Goal: Task Accomplishment & Management: Use online tool/utility

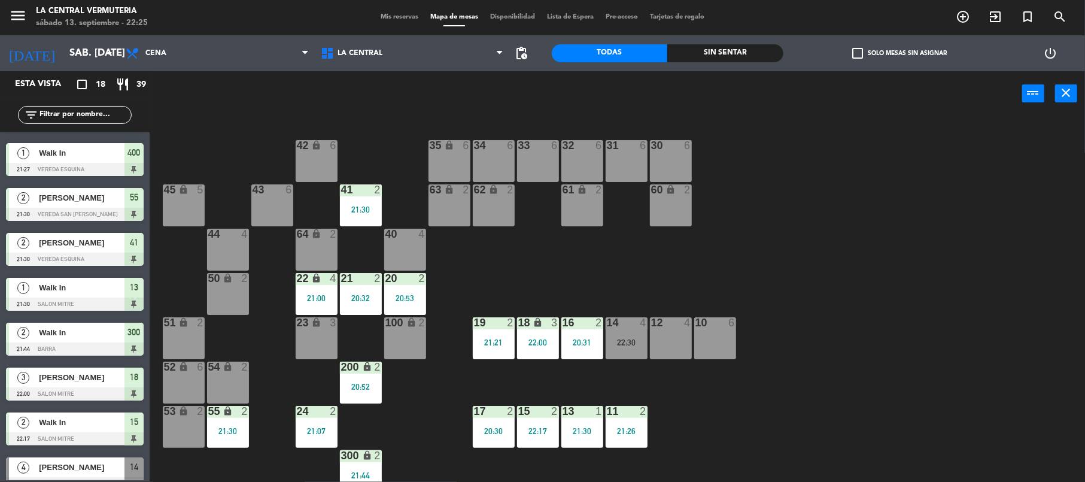
scroll to position [460, 0]
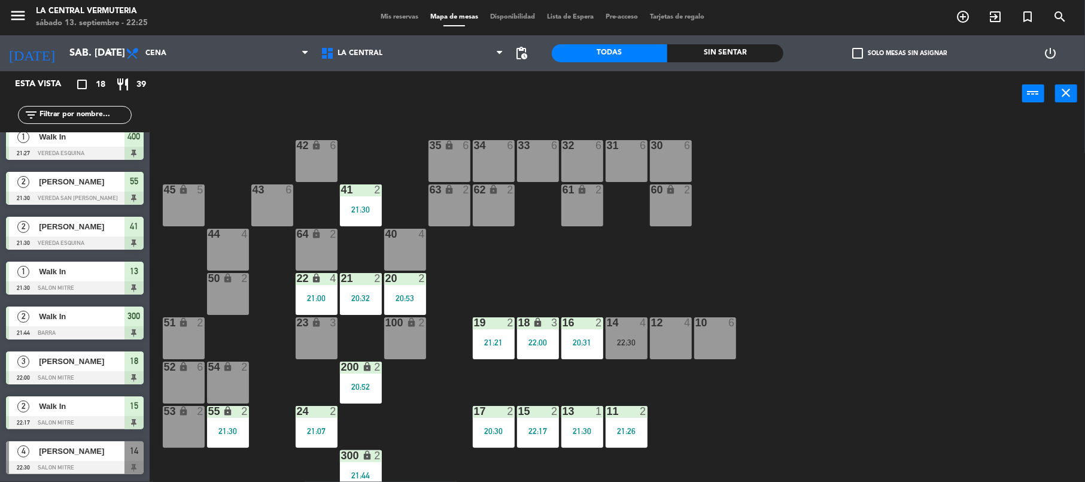
click at [92, 450] on span "[PERSON_NAME]" at bounding box center [82, 451] width 86 height 13
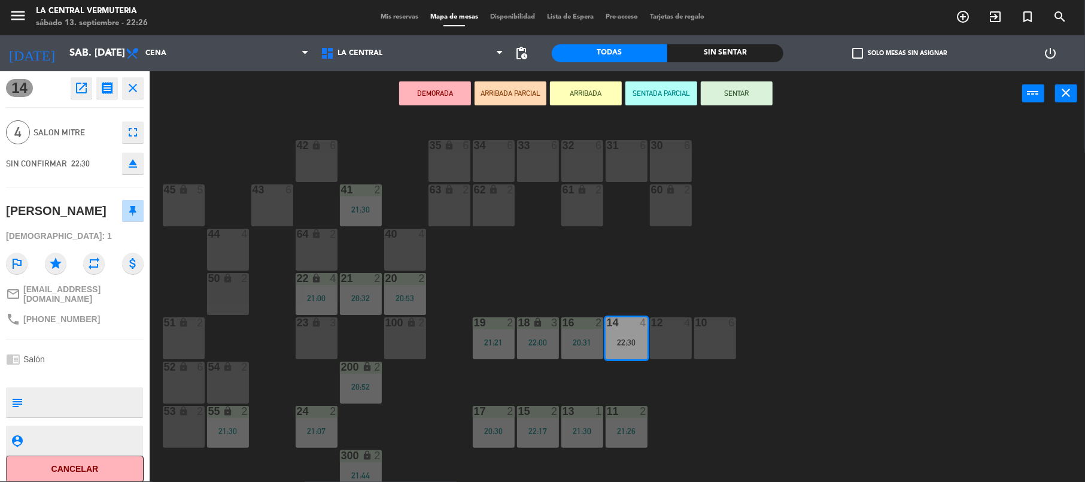
click at [511, 271] on div "42 lock 6 35 lock 6 34 6 33 6 32 6 31 6 30 6 43 6 41 2 21:30 60 lock 2 61 lock …" at bounding box center [622, 300] width 925 height 363
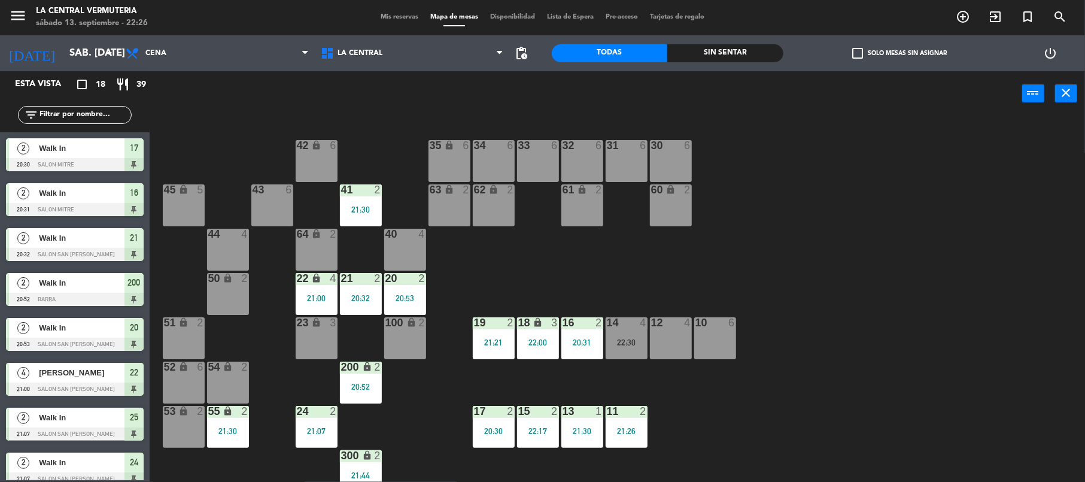
scroll to position [243, 0]
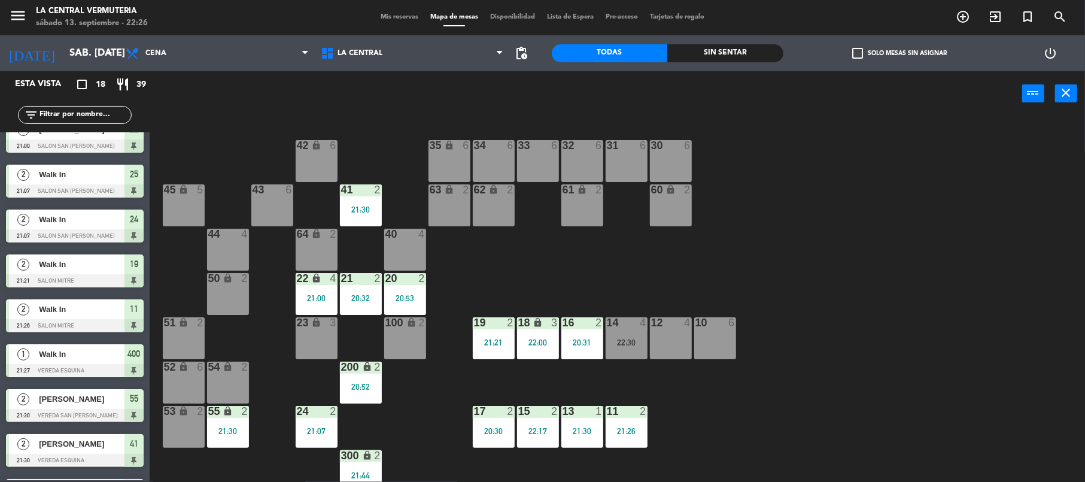
click at [496, 333] on div "19 2 21:21" at bounding box center [494, 338] width 42 height 42
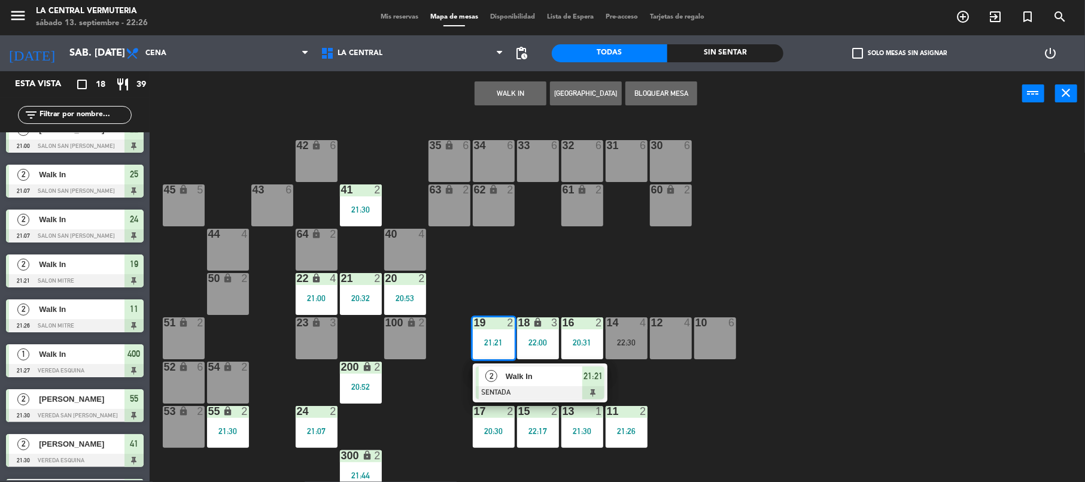
click at [517, 374] on span "Walk In" at bounding box center [544, 376] width 77 height 13
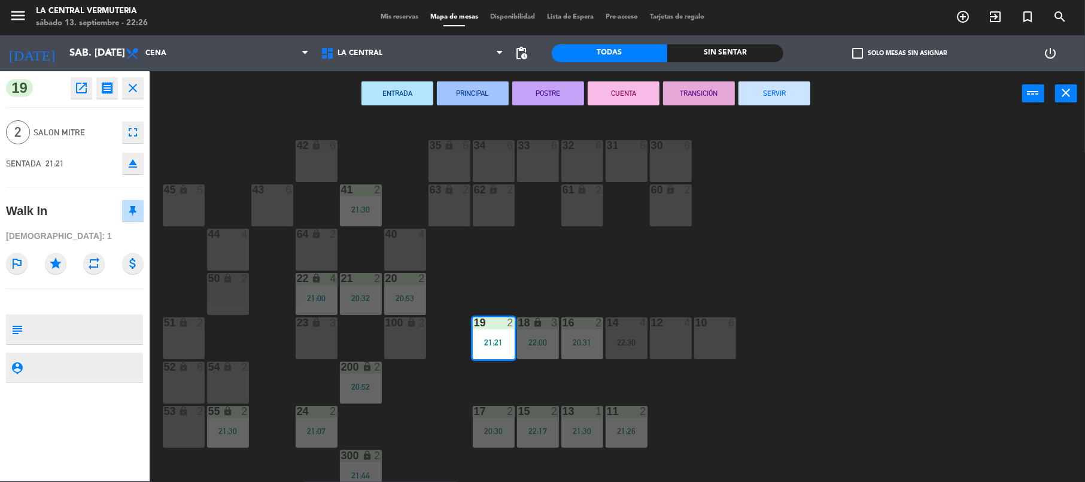
click at [760, 96] on button "SERVIR" at bounding box center [775, 93] width 72 height 24
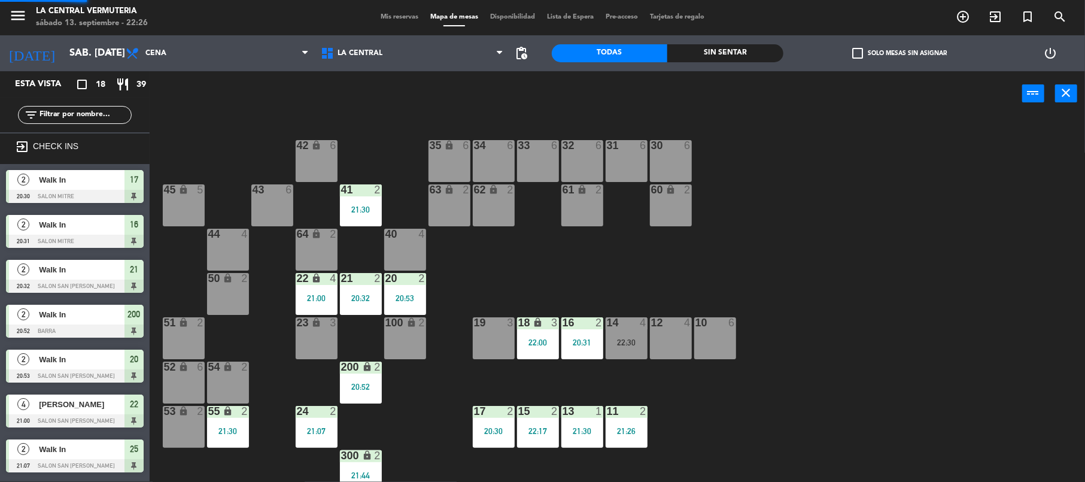
scroll to position [1, 0]
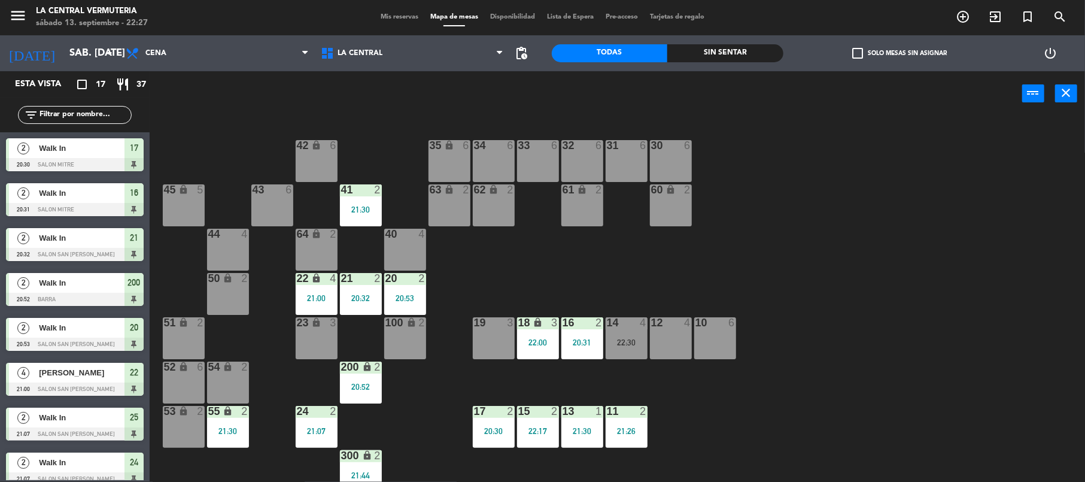
click at [500, 333] on div "19 3" at bounding box center [494, 338] width 42 height 42
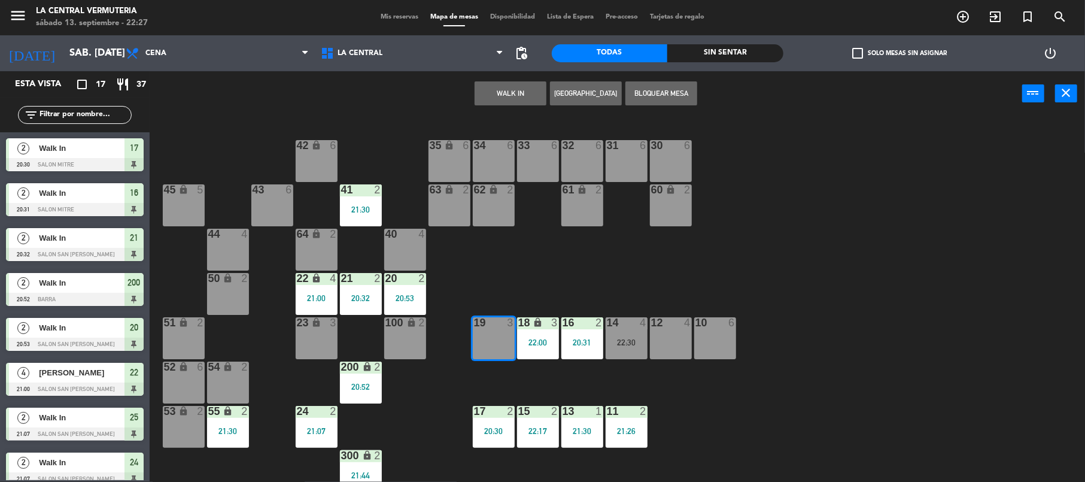
click at [508, 93] on button "WALK IN" at bounding box center [511, 93] width 72 height 24
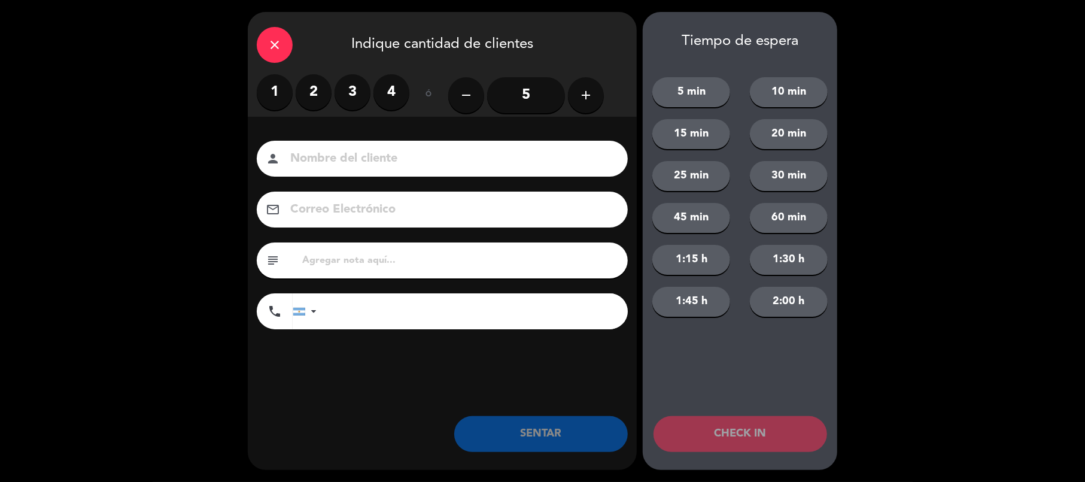
click at [317, 87] on label "2" at bounding box center [314, 92] width 36 height 36
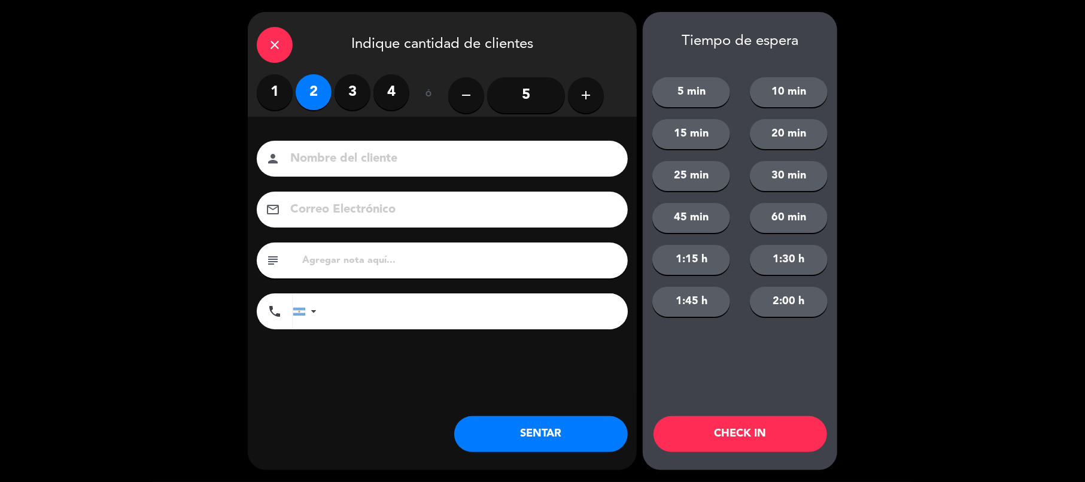
click at [505, 432] on button "SENTAR" at bounding box center [541, 434] width 174 height 36
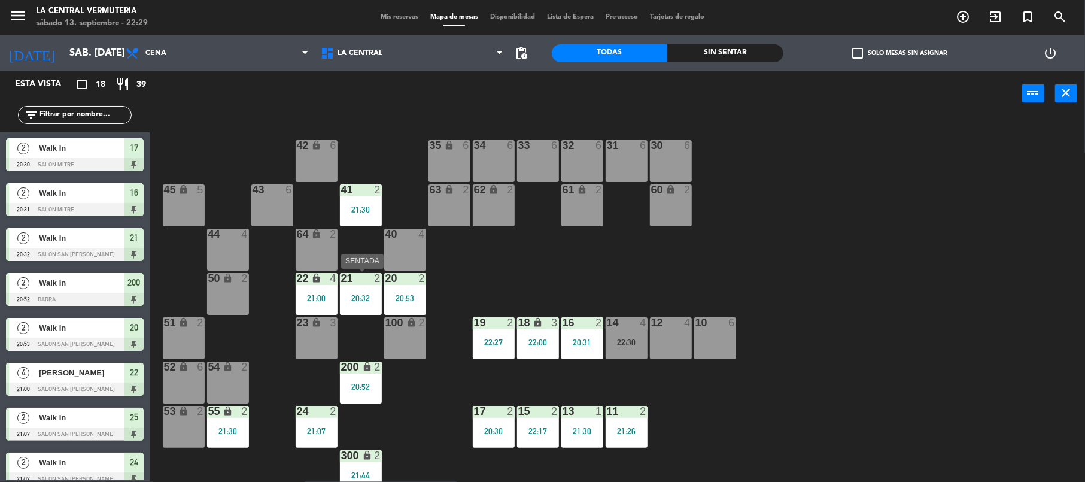
click at [357, 295] on div "20:32" at bounding box center [361, 298] width 42 height 8
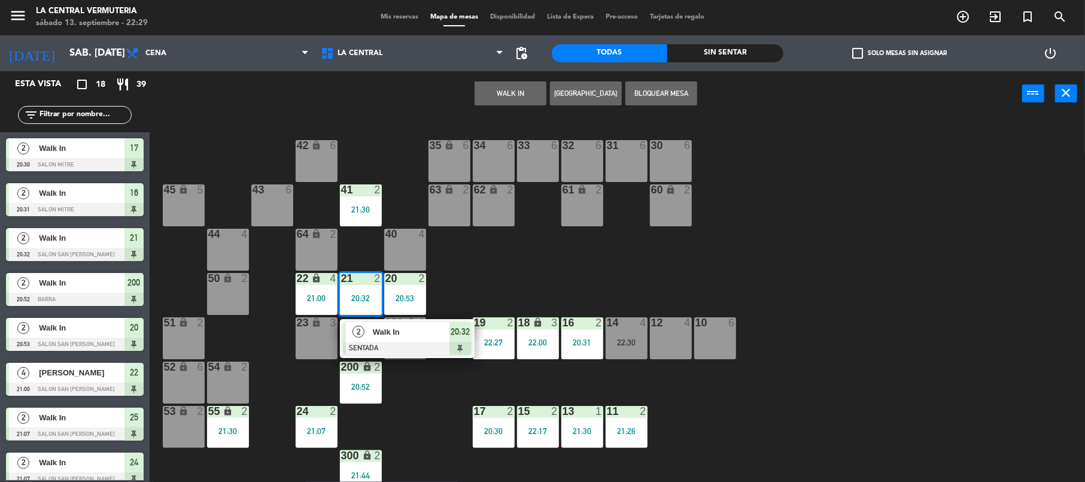
click at [360, 322] on div "2" at bounding box center [359, 332] width 26 height 20
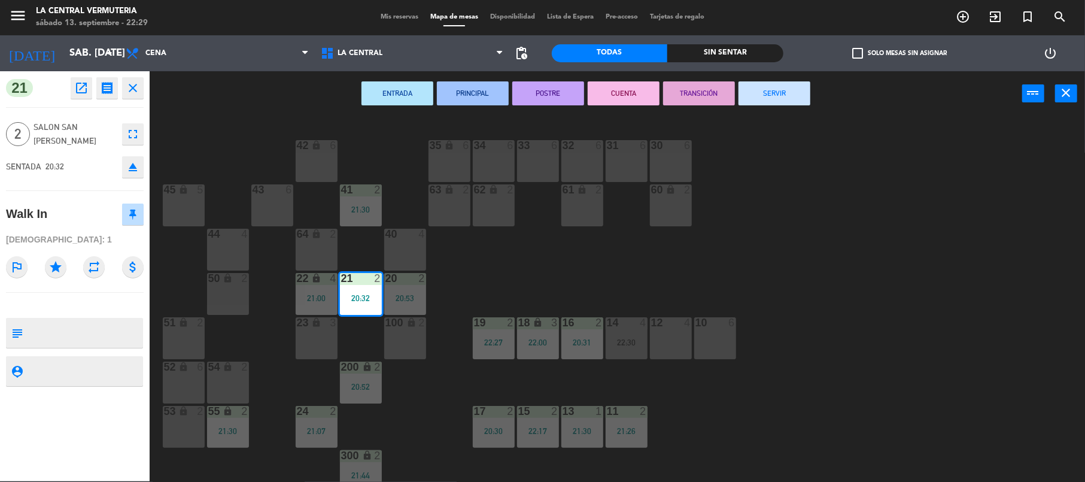
click at [803, 92] on button "SERVIR" at bounding box center [775, 93] width 72 height 24
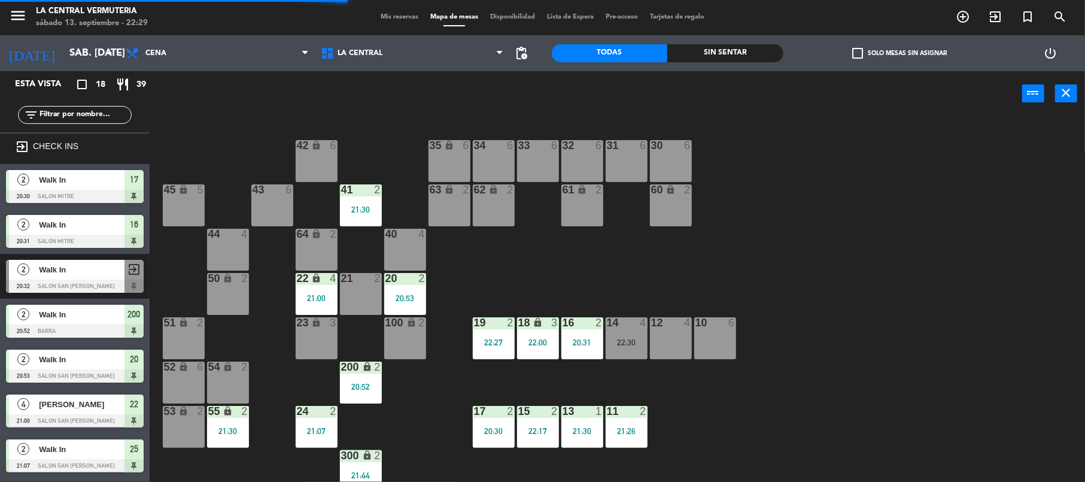
scroll to position [53, 0]
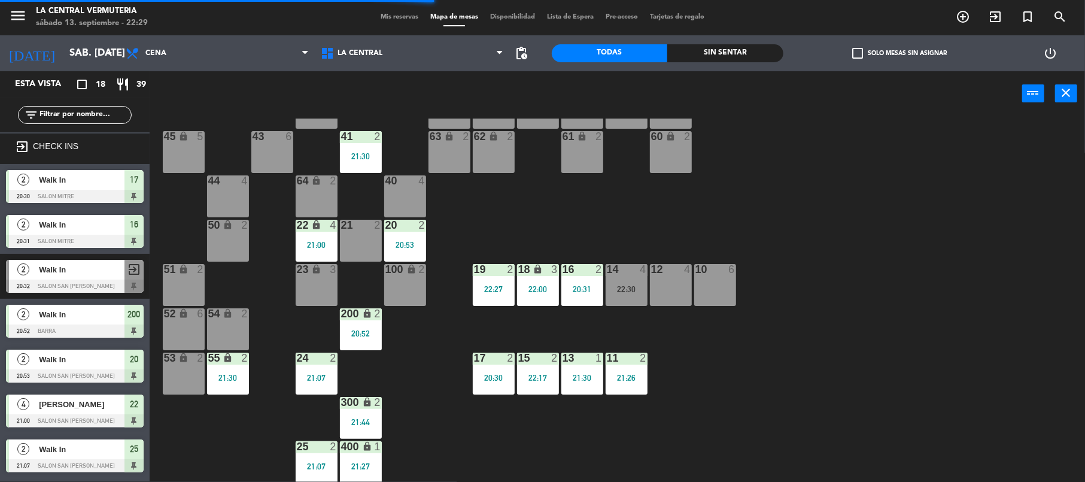
click at [358, 324] on div "200 lock 2 20:52" at bounding box center [361, 329] width 42 height 42
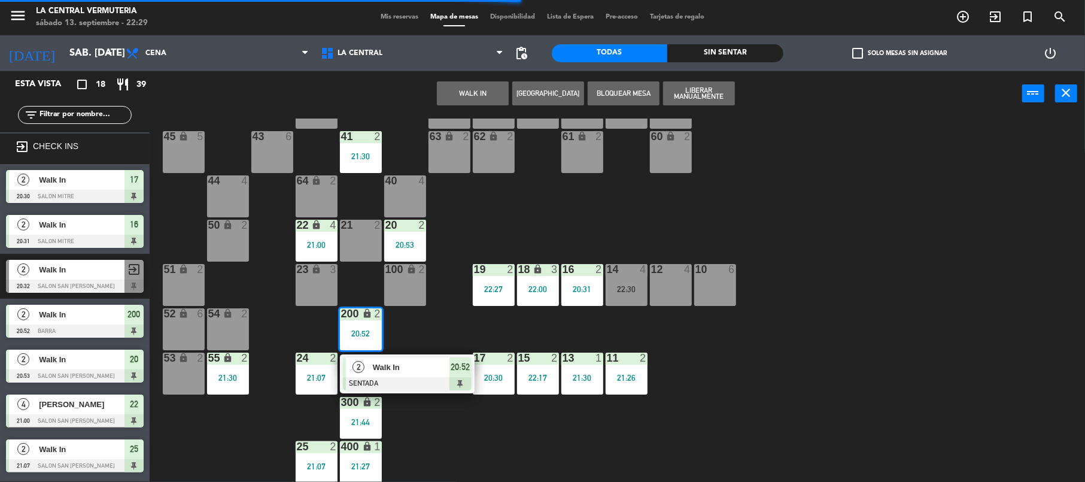
drag, startPoint x: 415, startPoint y: 377, endPoint x: 639, endPoint y: 297, distance: 237.8
click at [417, 377] on div "2 Walk In SENTADA 20:52" at bounding box center [407, 373] width 153 height 39
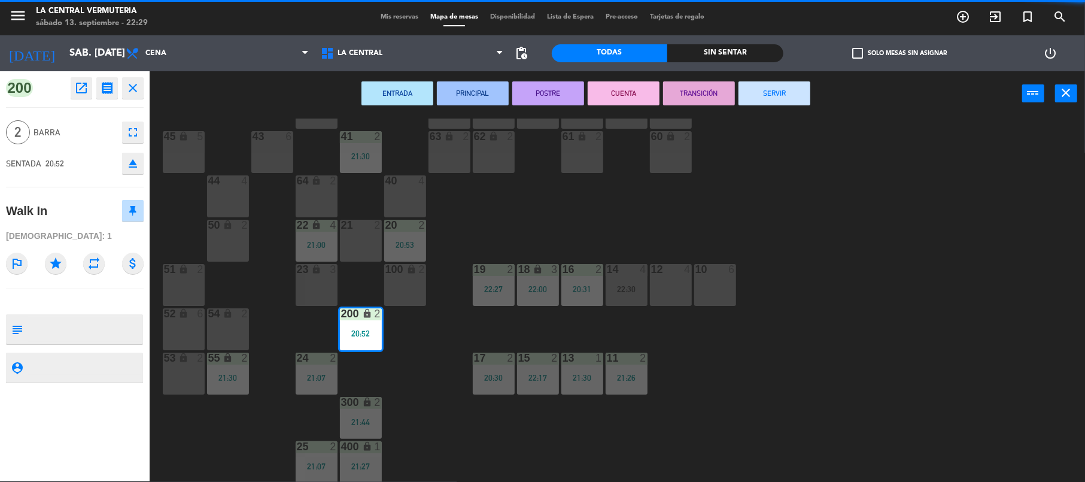
click at [791, 99] on button "SERVIR" at bounding box center [775, 93] width 72 height 24
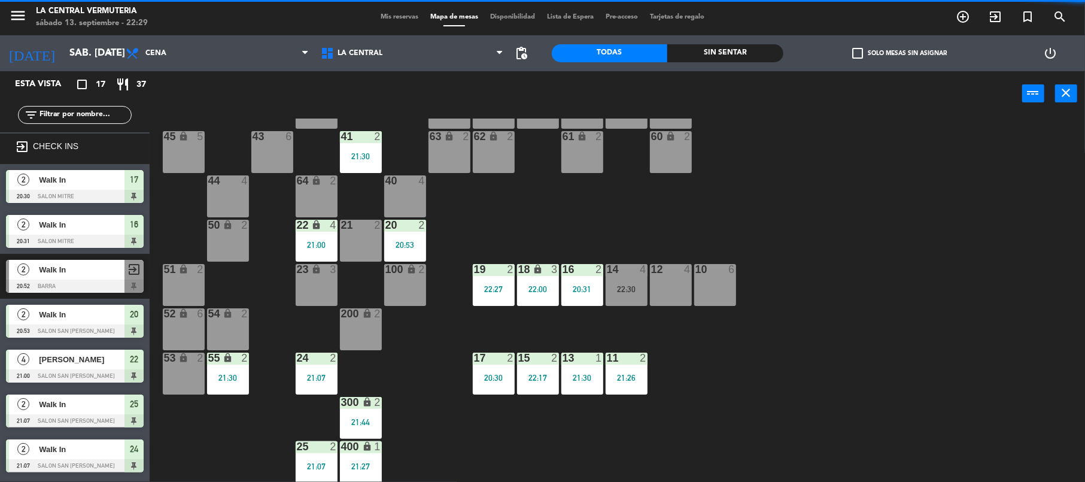
click at [369, 455] on div "400 lock 1 21:27" at bounding box center [361, 462] width 42 height 42
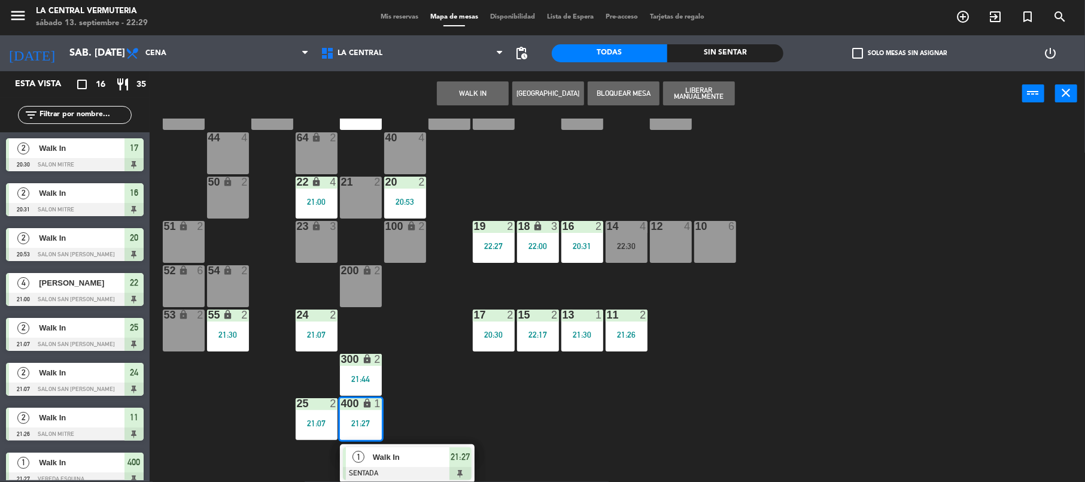
click at [406, 451] on span "Walk In" at bounding box center [411, 457] width 77 height 13
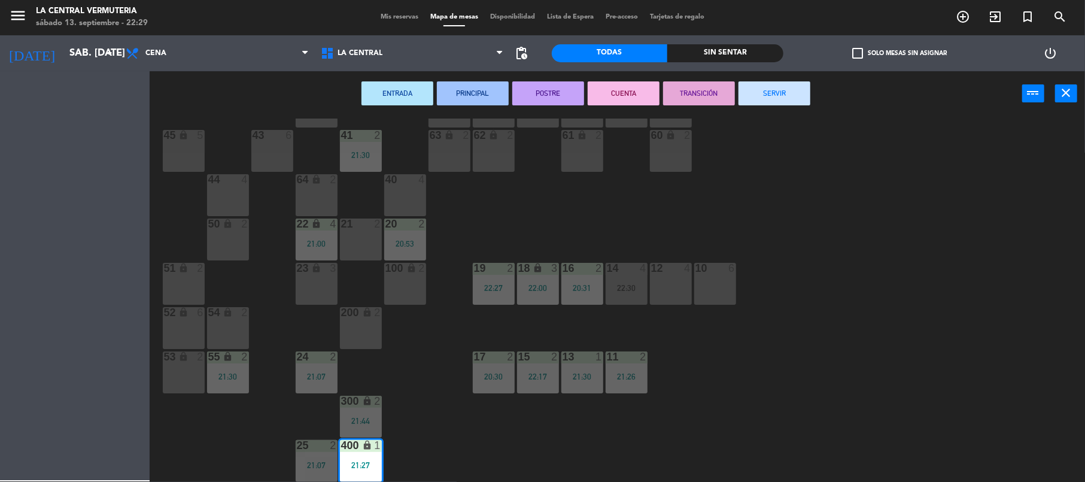
scroll to position [54, 0]
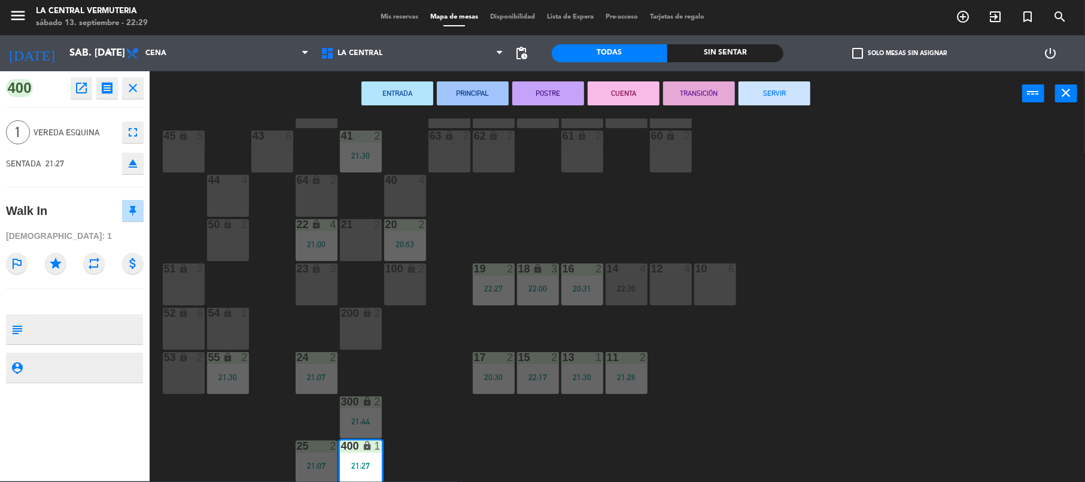
click at [805, 87] on button "SERVIR" at bounding box center [775, 93] width 72 height 24
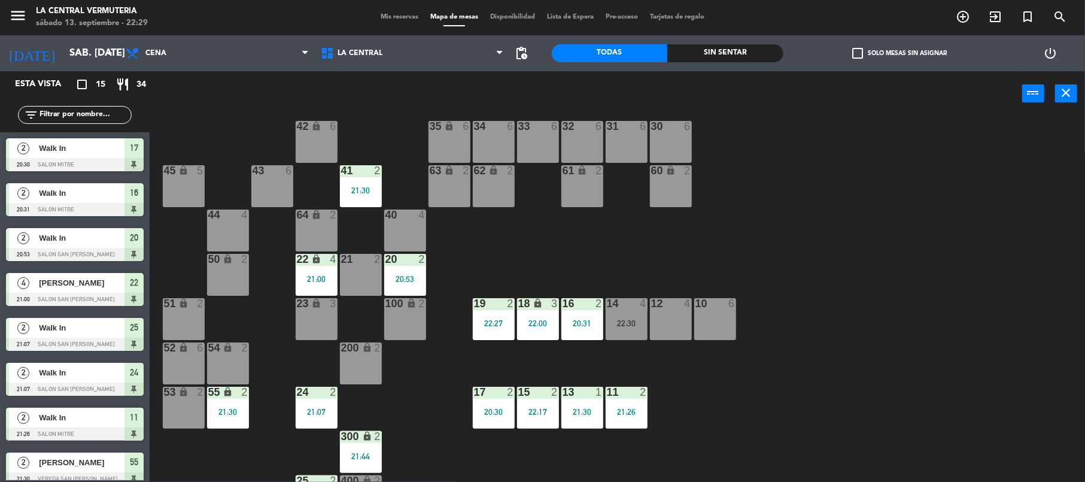
scroll to position [0, 0]
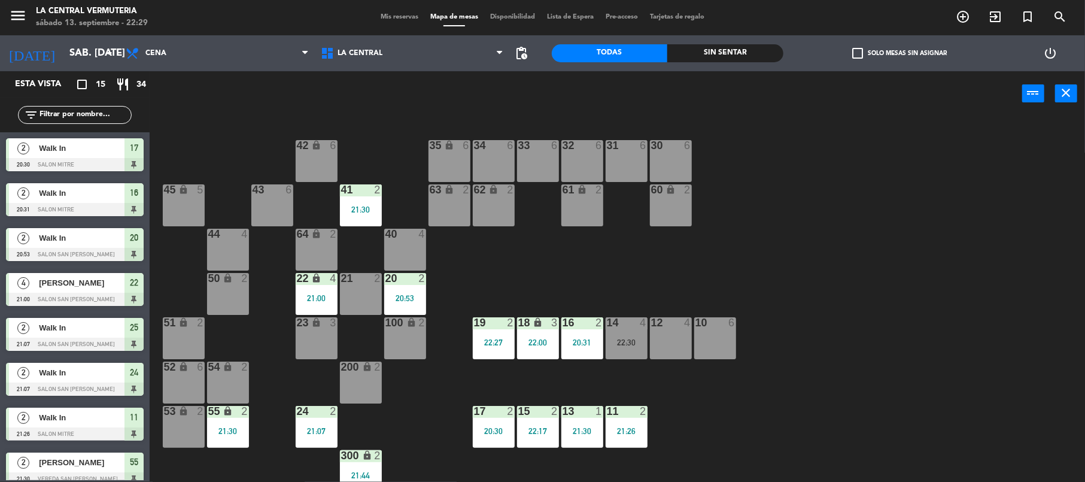
click at [532, 160] on div "33 6" at bounding box center [538, 161] width 42 height 42
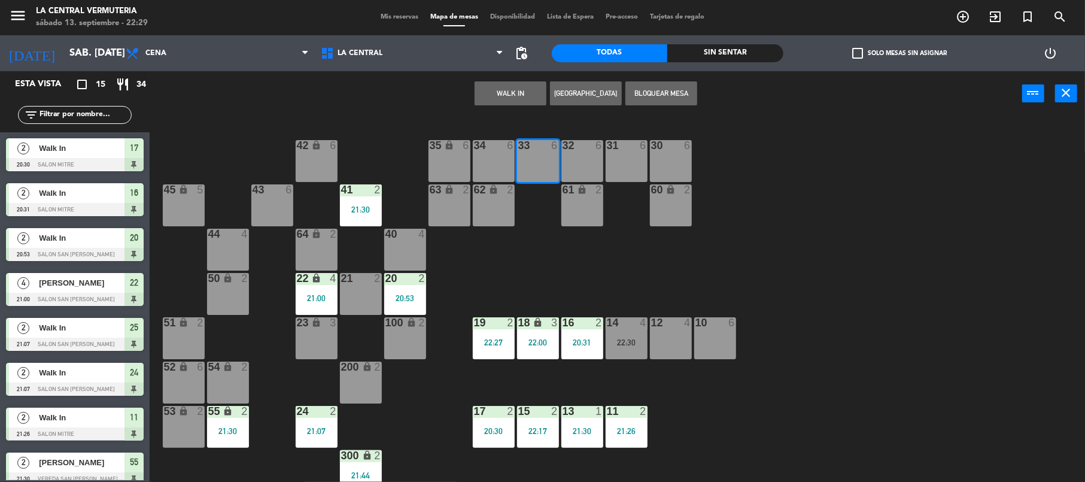
click at [516, 93] on button "WALK IN" at bounding box center [511, 93] width 72 height 24
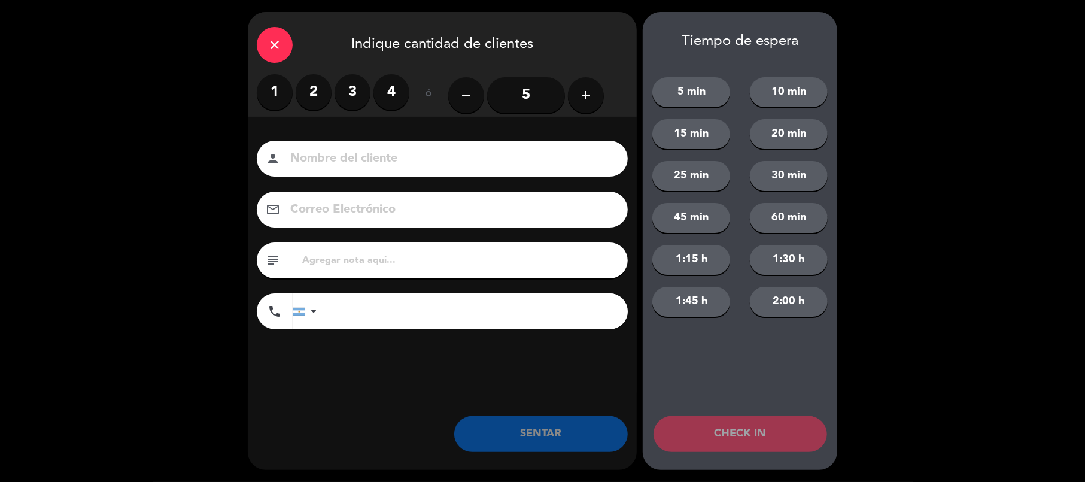
click at [285, 96] on label "1" at bounding box center [275, 92] width 36 height 36
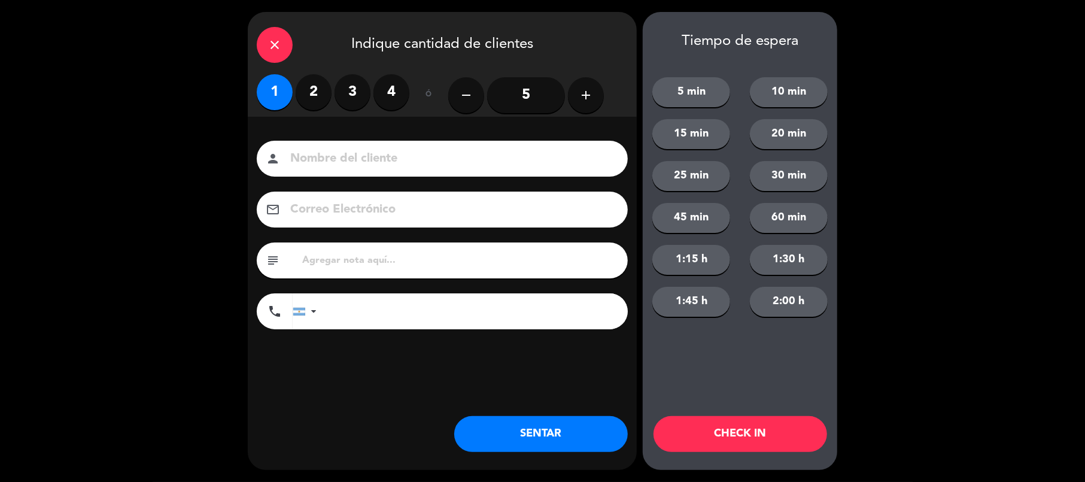
click at [508, 438] on button "SENTAR" at bounding box center [541, 434] width 174 height 36
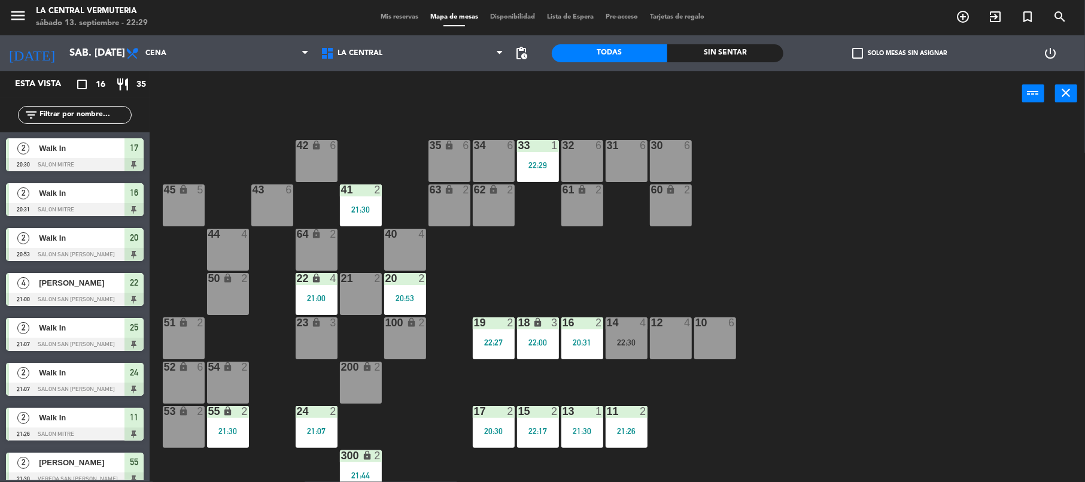
click at [439, 168] on div "35 lock 6" at bounding box center [450, 161] width 42 height 42
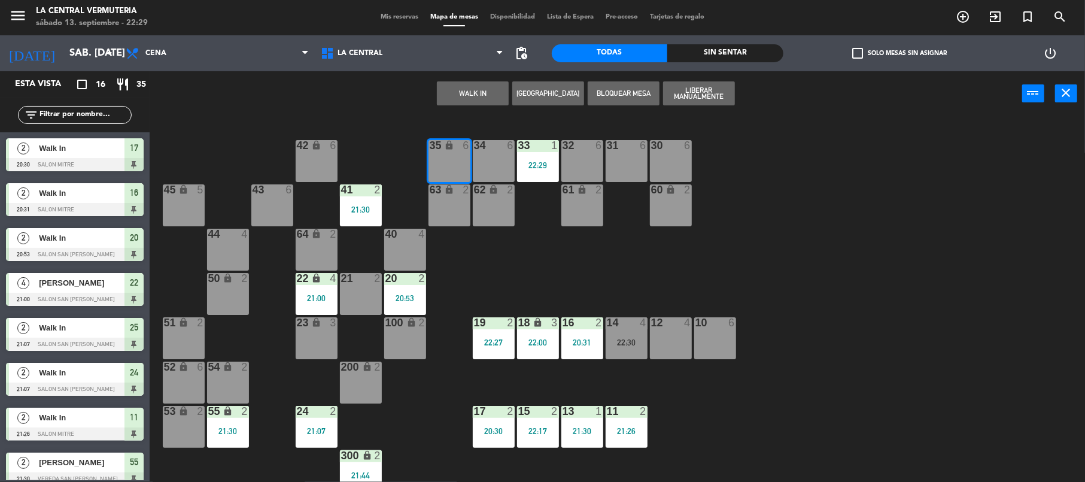
click at [490, 87] on button "WALK IN" at bounding box center [473, 93] width 72 height 24
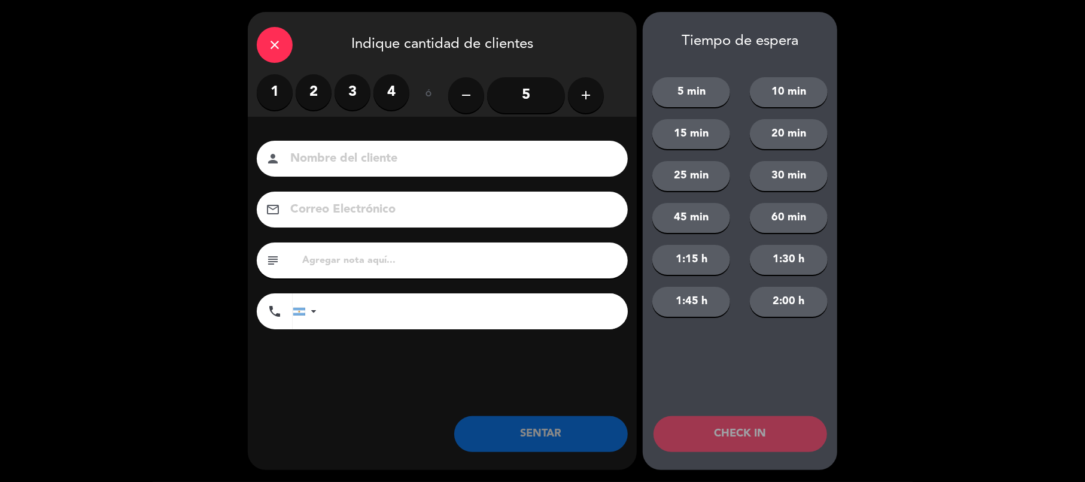
click at [588, 99] on icon "add" at bounding box center [586, 95] width 14 height 14
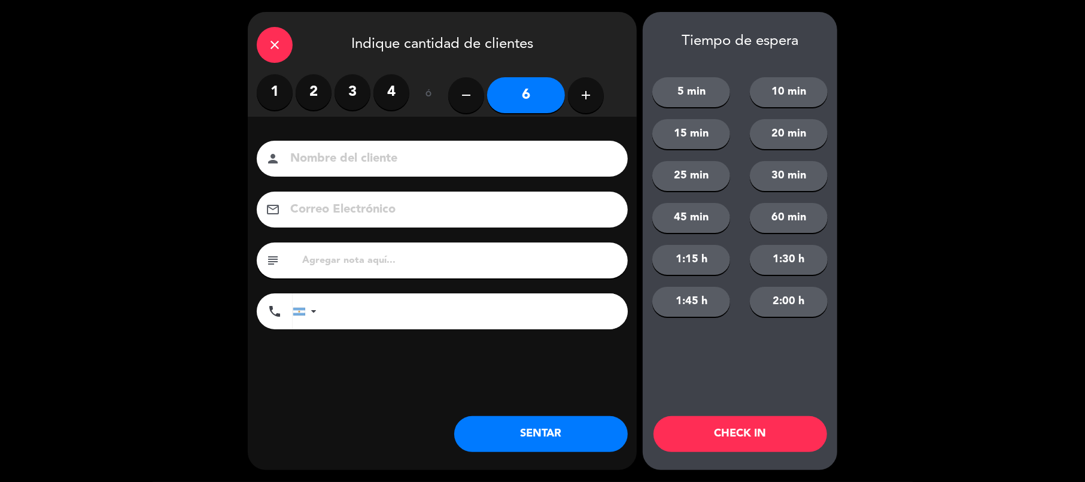
click at [584, 429] on button "SENTAR" at bounding box center [541, 434] width 174 height 36
